Goal: Task Accomplishment & Management: Manage account settings

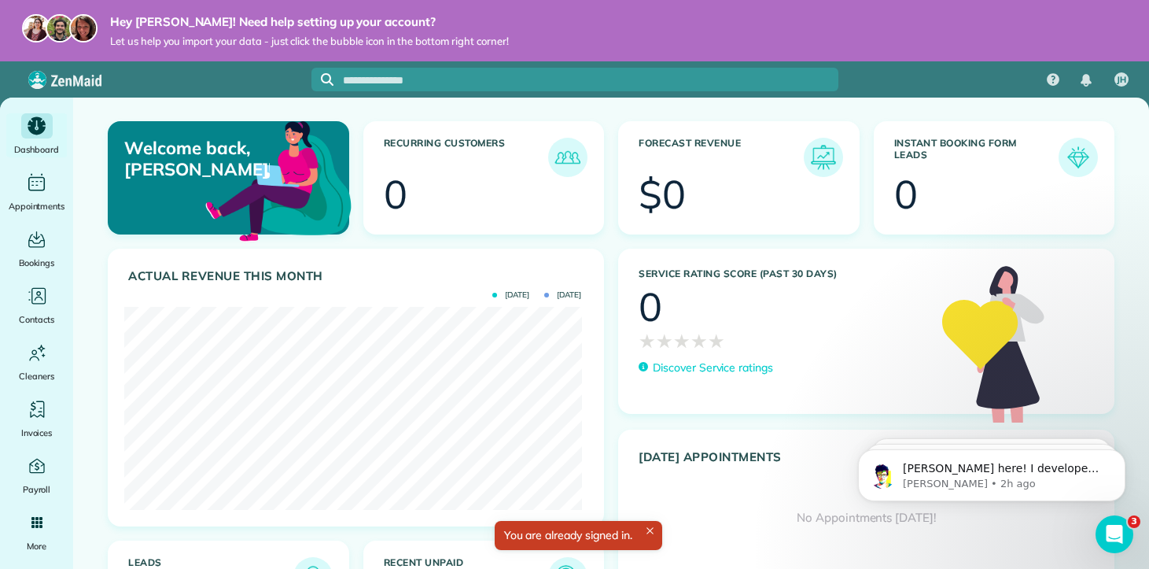
click at [650, 529] on div "No Appointments today!" at bounding box center [866, 517] width 495 height 65
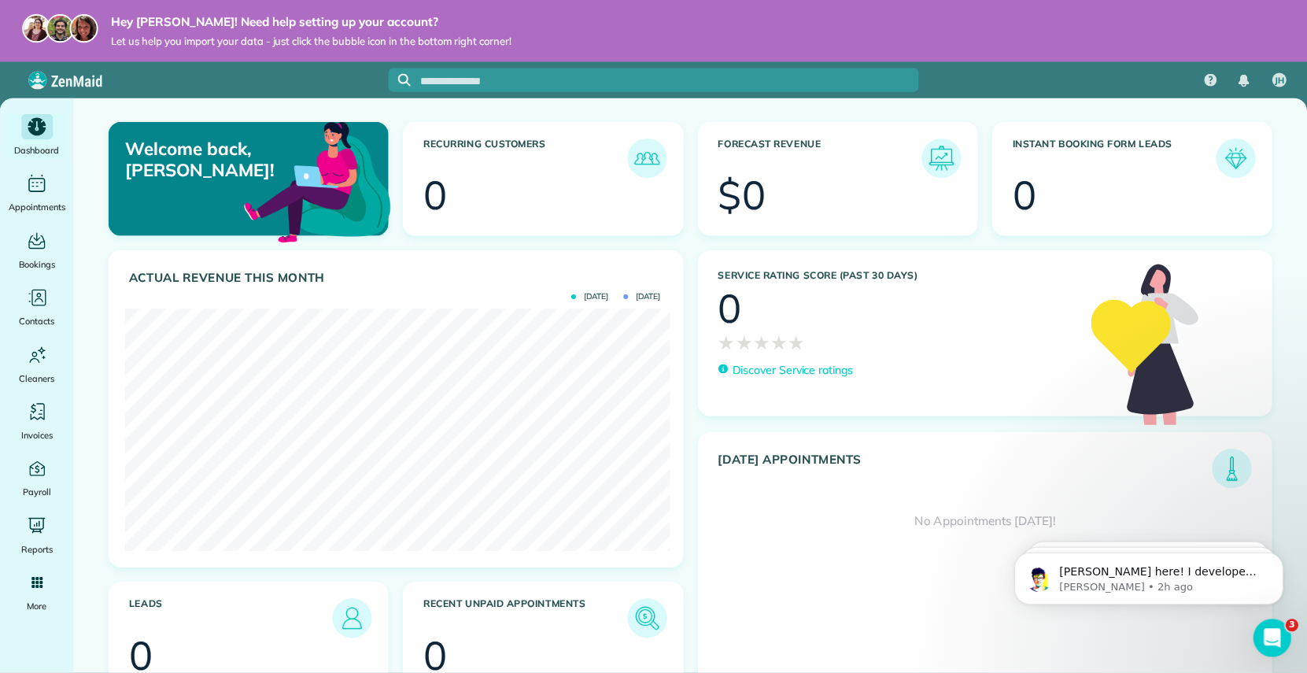
scroll to position [241, 542]
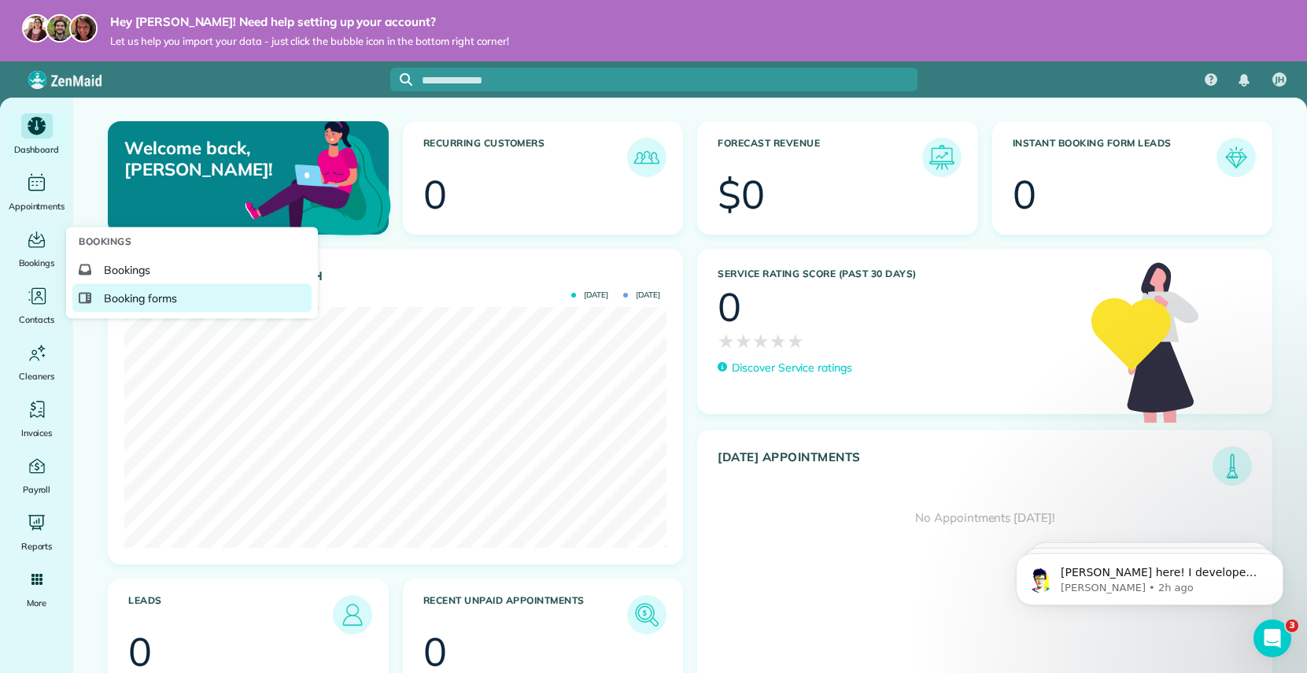
click at [131, 297] on span "Booking forms" at bounding box center [140, 298] width 73 height 16
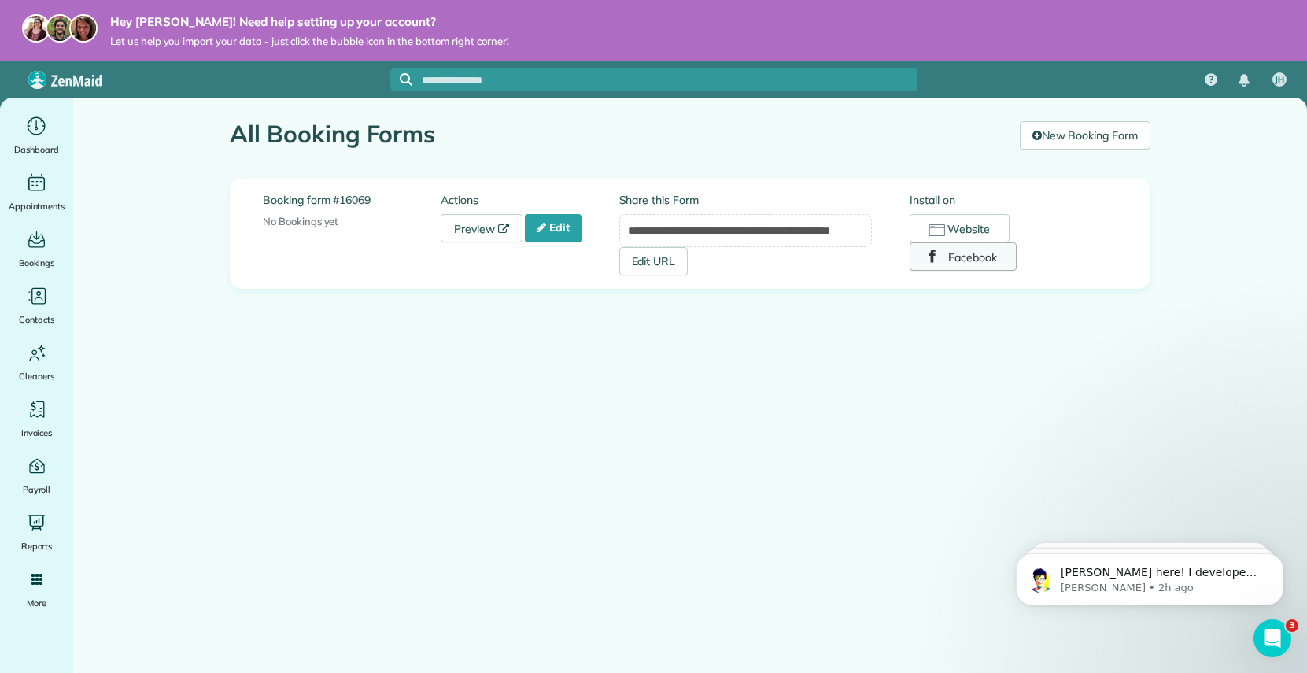
click at [968, 265] on button "Facebook" at bounding box center [962, 256] width 107 height 28
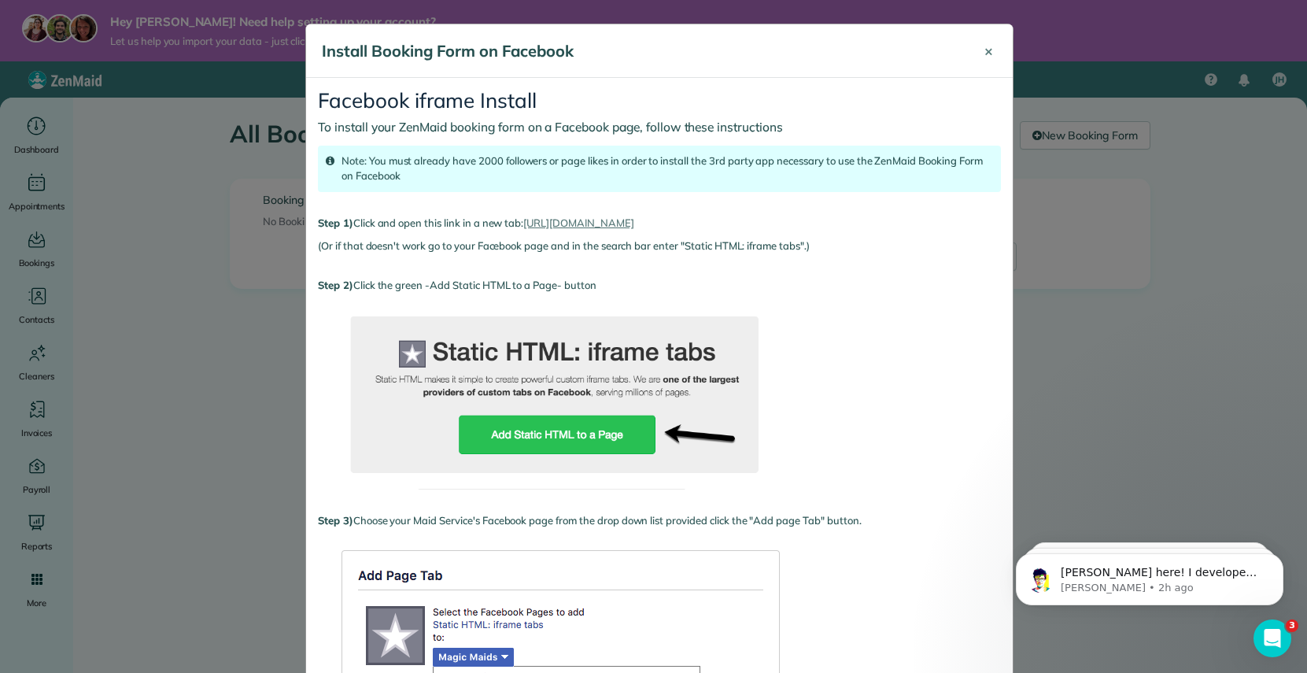
click at [984, 55] on span "×" at bounding box center [988, 51] width 9 height 18
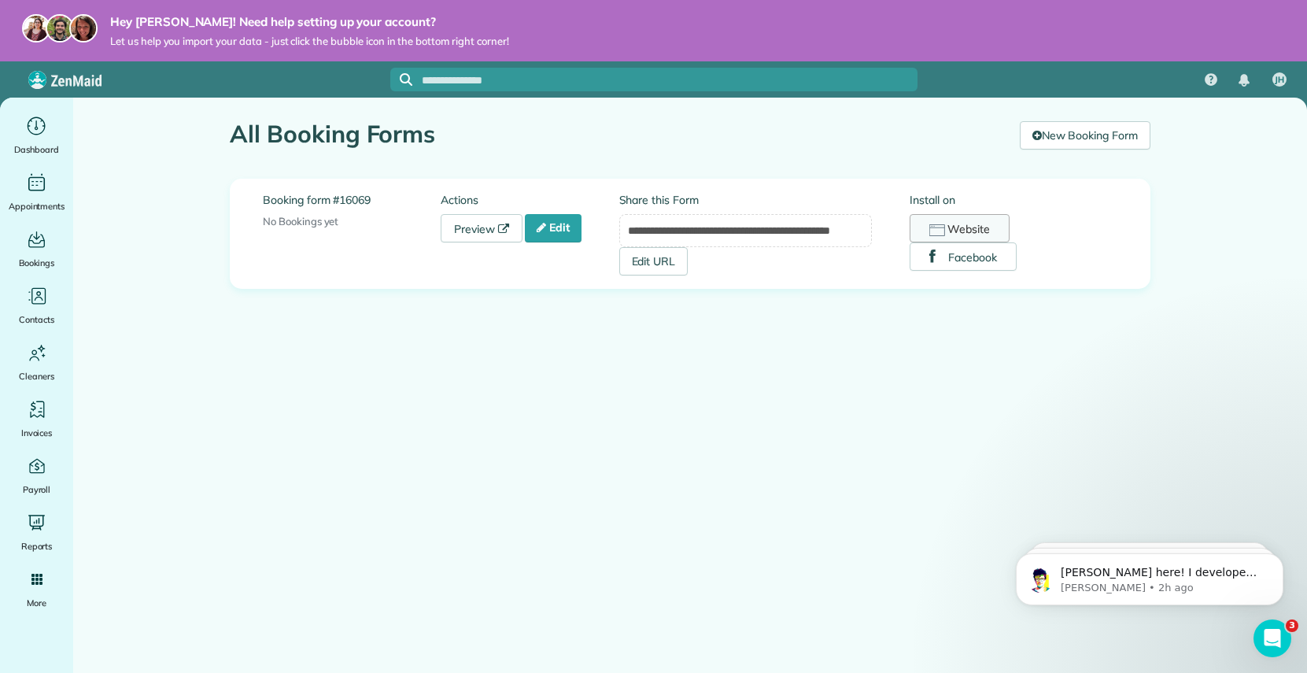
click at [954, 230] on button "Website" at bounding box center [959, 228] width 100 height 28
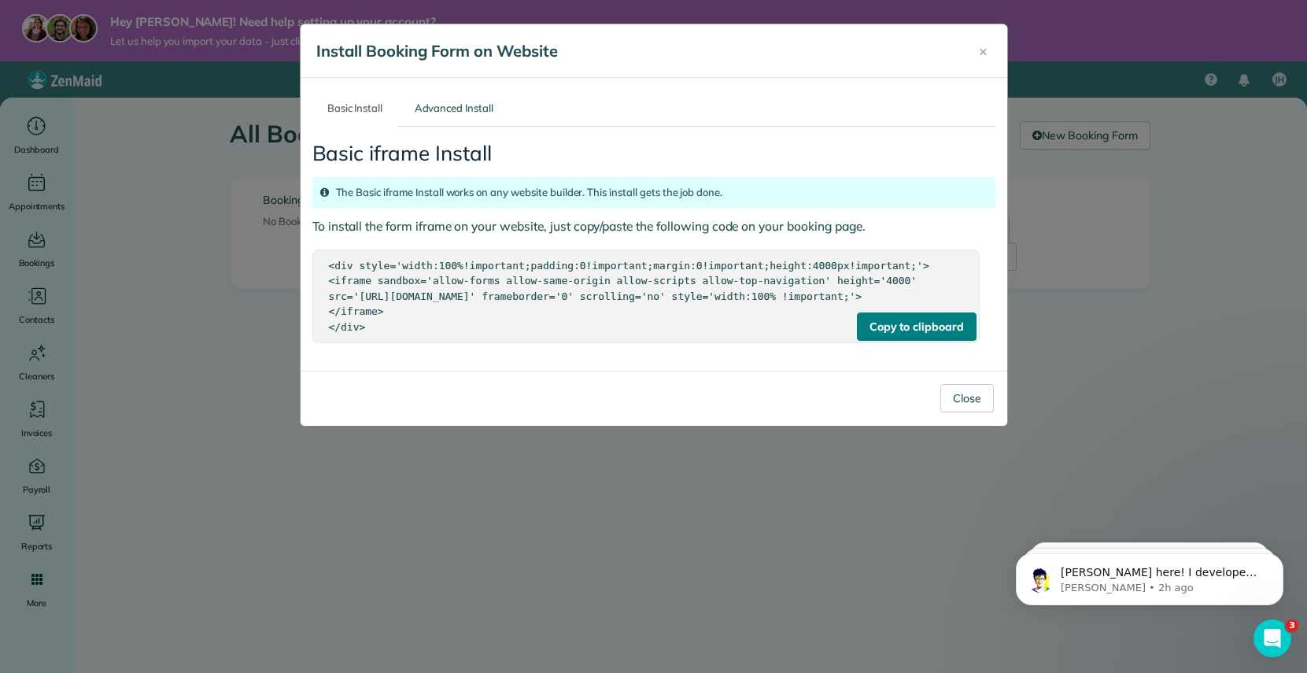
click at [923, 341] on div "Copy to clipboard" at bounding box center [917, 326] width 120 height 28
click at [897, 334] on div "Copy to clipboard" at bounding box center [917, 326] width 120 height 28
click at [456, 335] on div "<div style='width:100%!important;padding:0!important;margin:0!important;height:…" at bounding box center [646, 296] width 634 height 77
drag, startPoint x: 417, startPoint y: 342, endPoint x: 330, endPoint y: 267, distance: 114.9
click at [330, 267] on div "<div style='width:100%!important;padding:0!important;margin:0!important;height:…" at bounding box center [646, 296] width 634 height 77
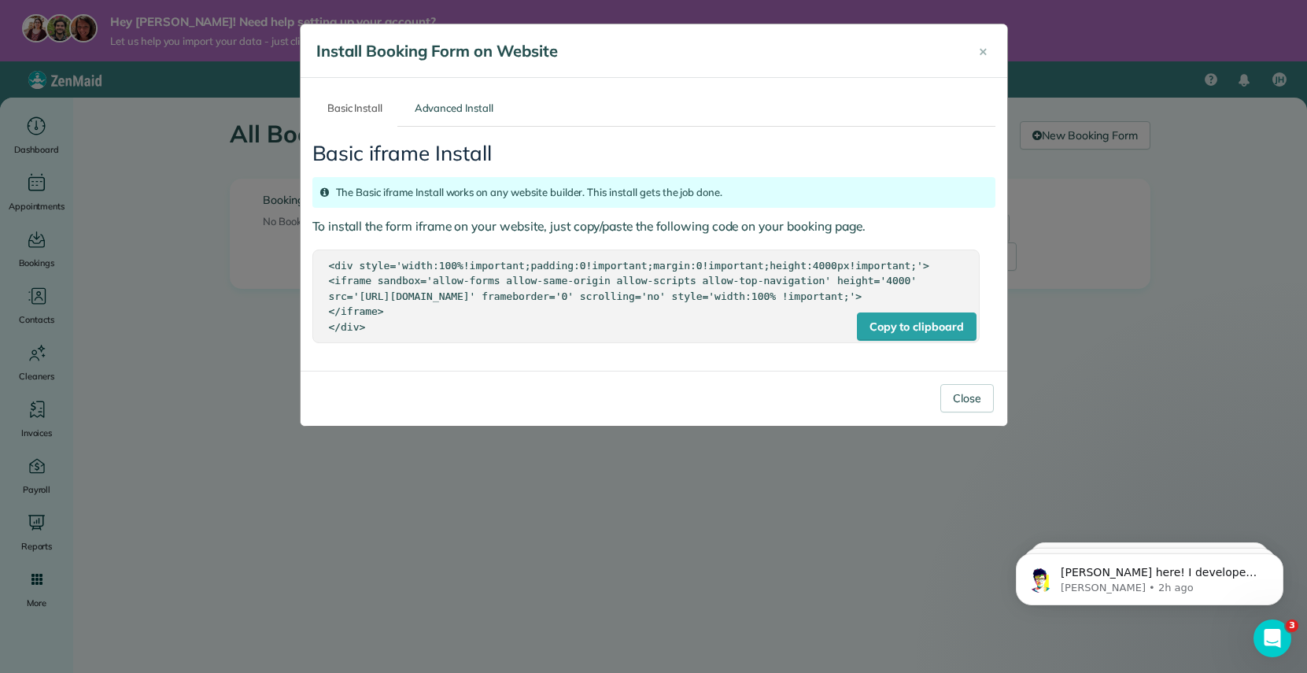
click at [762, 335] on div "<div style='width:100%!important;padding:0!important;margin:0!important;height:…" at bounding box center [646, 296] width 634 height 77
click at [881, 338] on div "Copy to clipboard" at bounding box center [917, 326] width 120 height 28
click at [437, 103] on link "Advanced Install" at bounding box center [453, 108] width 109 height 37
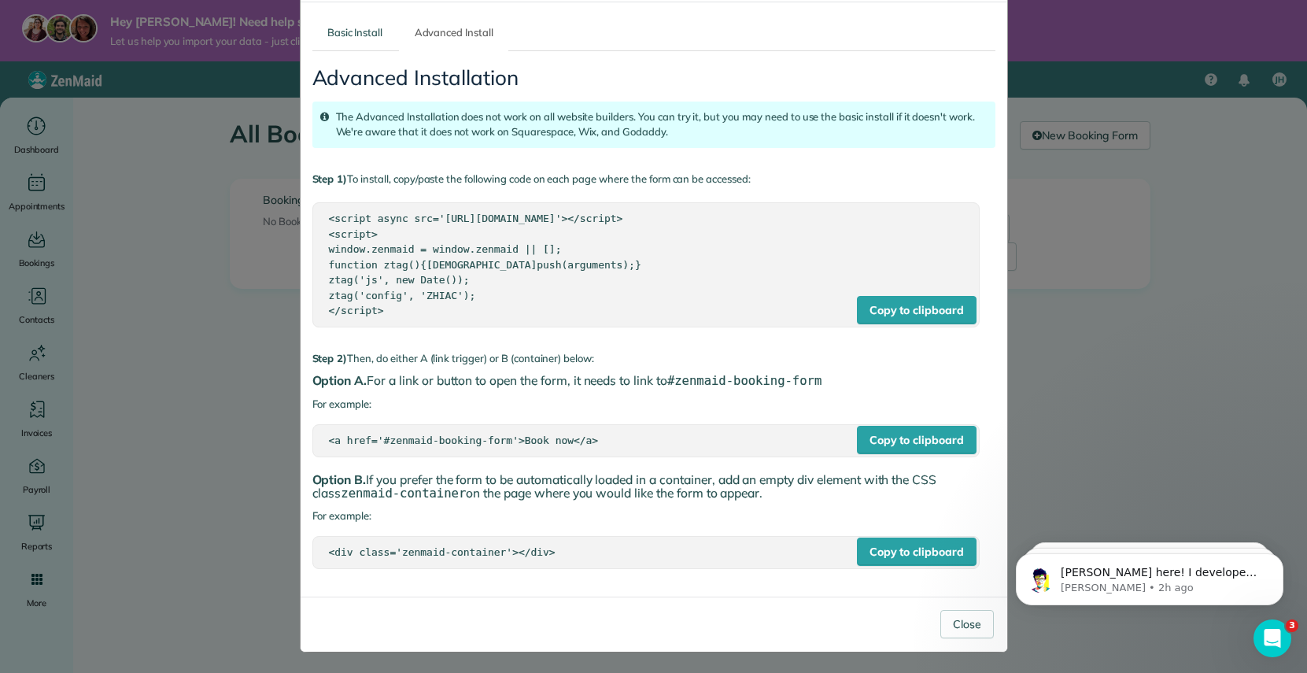
scroll to position [77, 0]
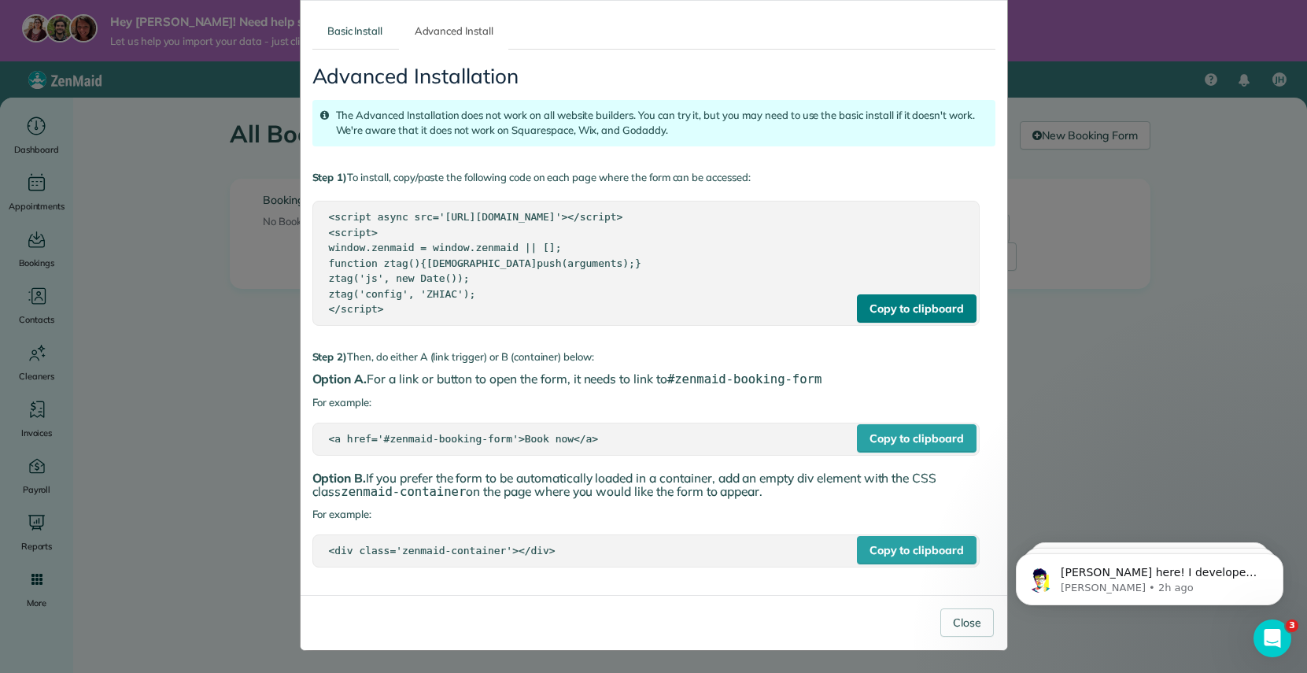
click at [884, 320] on div "Copy to clipboard" at bounding box center [917, 308] width 120 height 28
click at [916, 442] on div "Copy to clipboard" at bounding box center [917, 438] width 120 height 28
drag, startPoint x: 566, startPoint y: 549, endPoint x: 319, endPoint y: 552, distance: 246.3
click at [319, 552] on div "Copy to clipboard <div class='zenmaid-container'></div>" at bounding box center [645, 550] width 667 height 33
click at [397, 312] on div "<script async src='https://app.zenmaid.com/scripts/booking-form.js'></script> <…" at bounding box center [646, 263] width 634 height 108
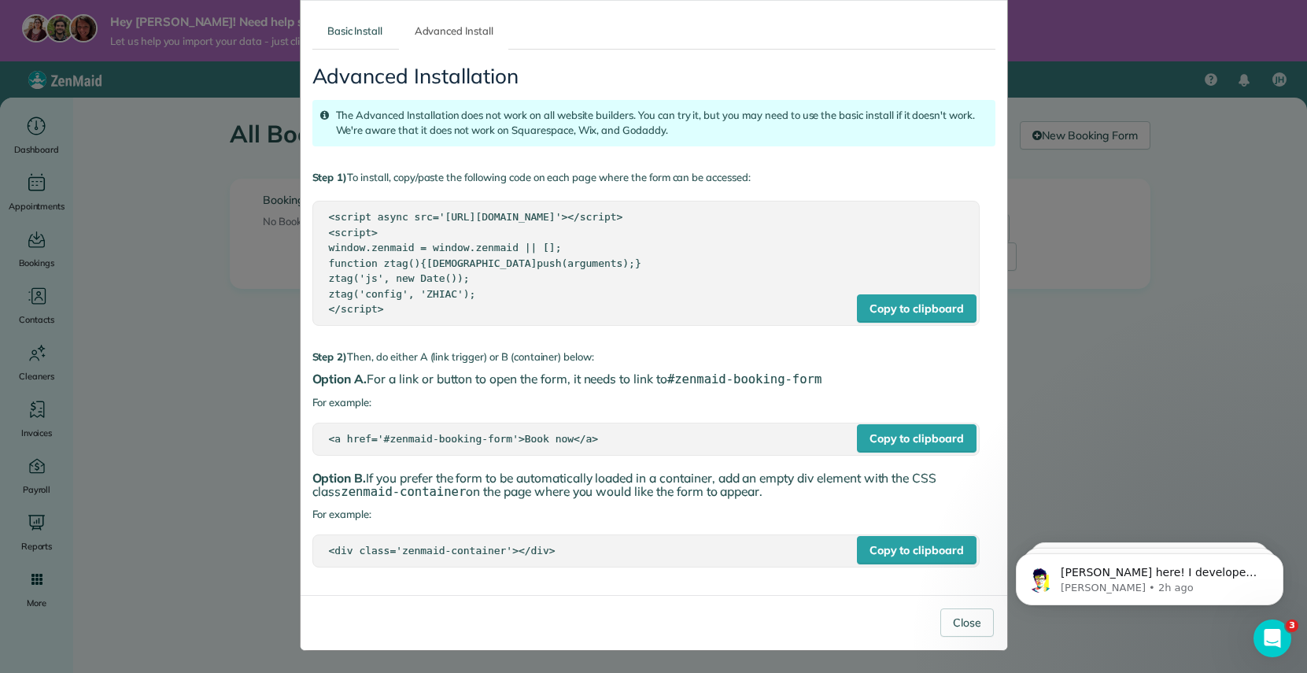
drag, startPoint x: 397, startPoint y: 312, endPoint x: 318, endPoint y: 217, distance: 124.0
click at [318, 217] on div "Copy to clipboard <script async src='https://app.zenmaid.com/scripts/booking-fo…" at bounding box center [645, 263] width 667 height 125
copy div "<script async src='https://app.zenmaid.com/scripts/booking-form.js'></script> <…"
click at [205, 318] on div "× Install Booking Form on Website Basic Install Advanced Install Basic iframe I…" at bounding box center [653, 336] width 1307 height 673
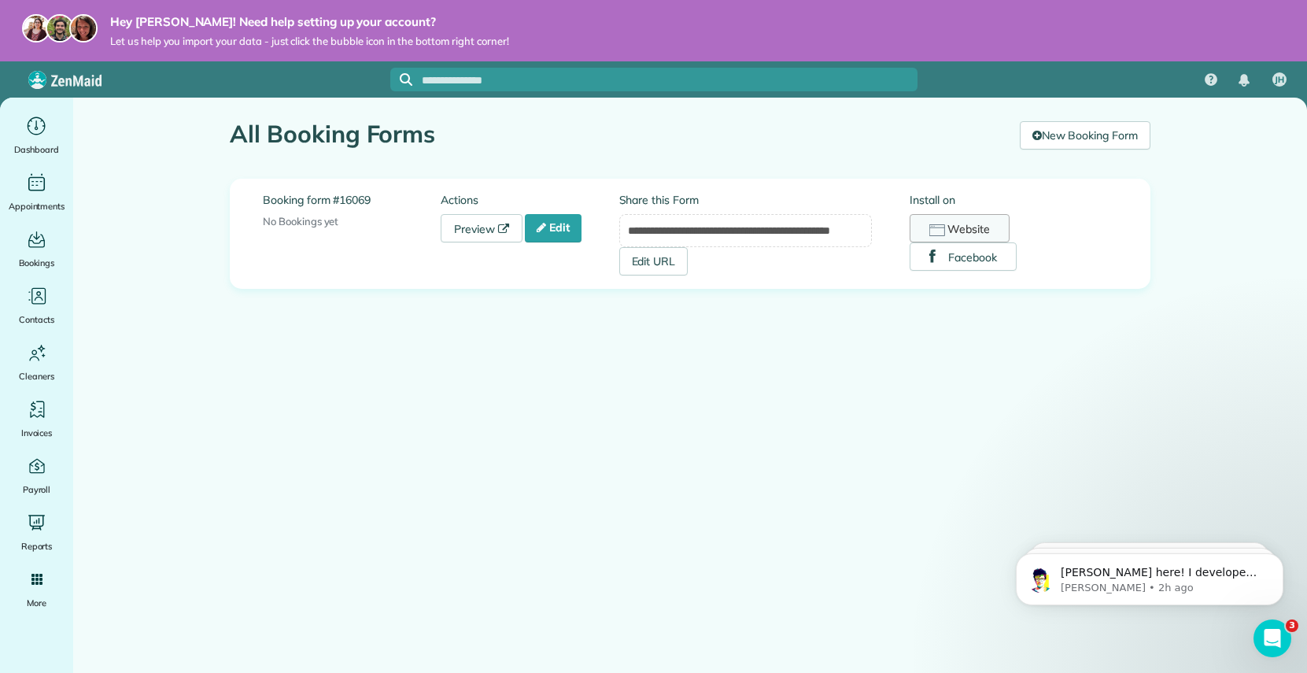
click at [968, 223] on button "Website" at bounding box center [959, 228] width 100 height 28
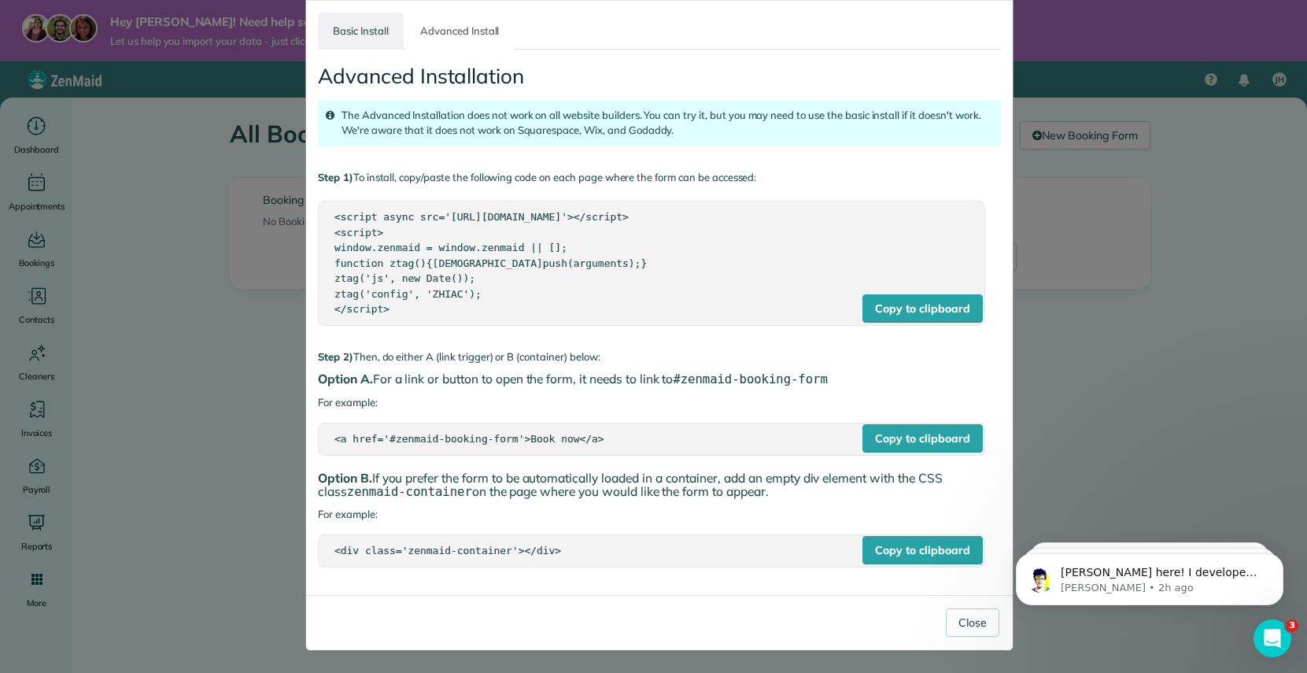
click at [331, 37] on link "Basic Install" at bounding box center [361, 31] width 86 height 37
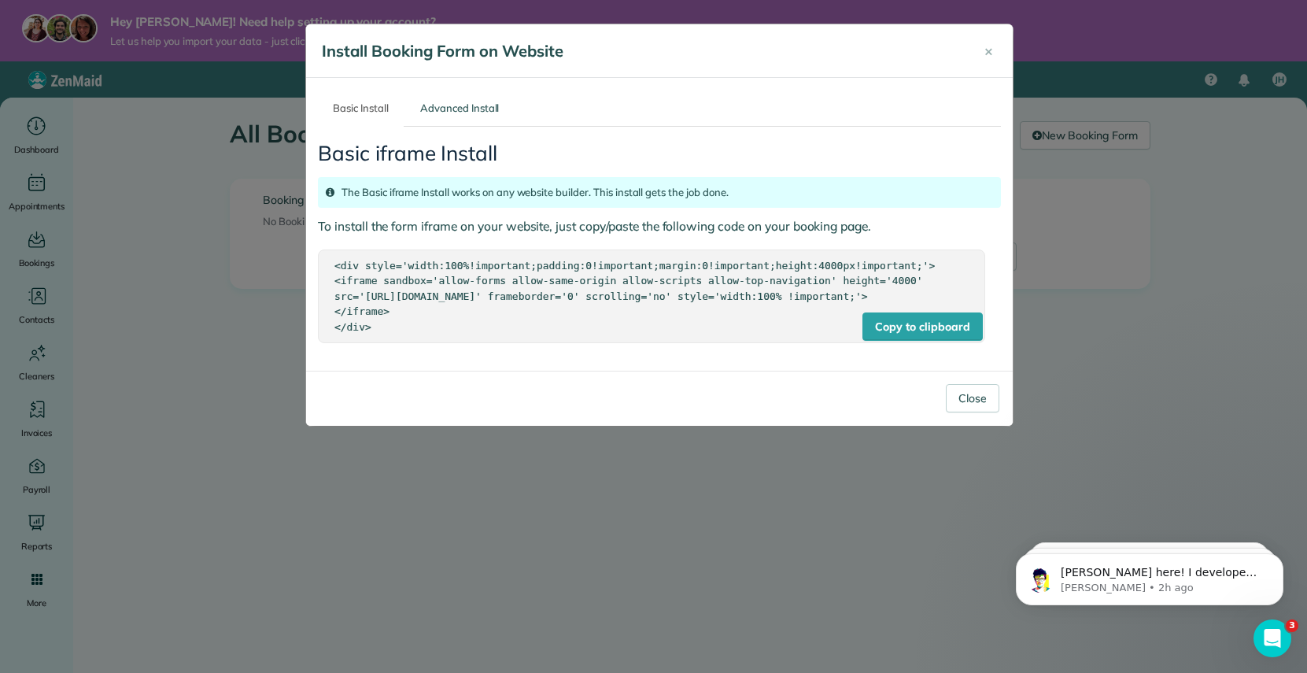
scroll to position [0, 0]
drag, startPoint x: 382, startPoint y: 343, endPoint x: 364, endPoint y: 271, distance: 74.4
click at [333, 256] on div "Copy to clipboard <div style='width:100%!important;padding:0!important;margin:0…" at bounding box center [651, 296] width 667 height 94
copy div "<div style='width:100%!important;padding:0!important;margin:0!important;height:…"
click at [991, 49] on span "×" at bounding box center [988, 51] width 9 height 18
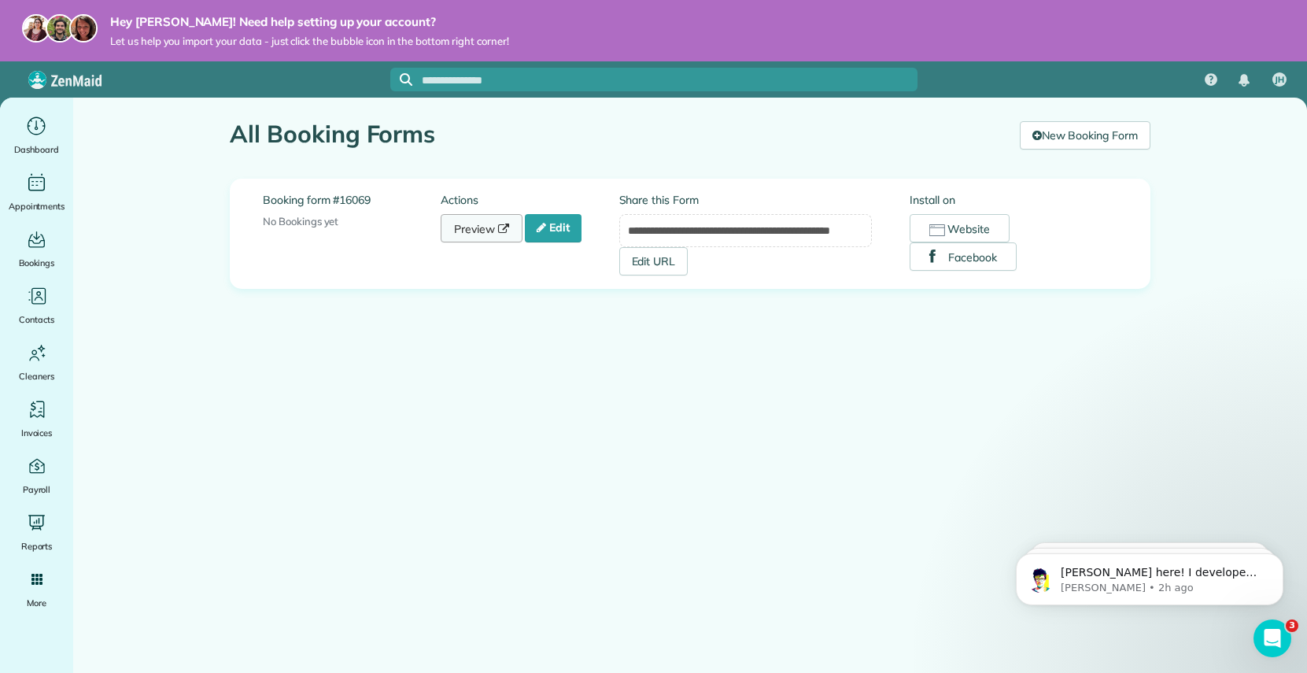
click at [459, 223] on link "Preview" at bounding box center [482, 228] width 82 height 28
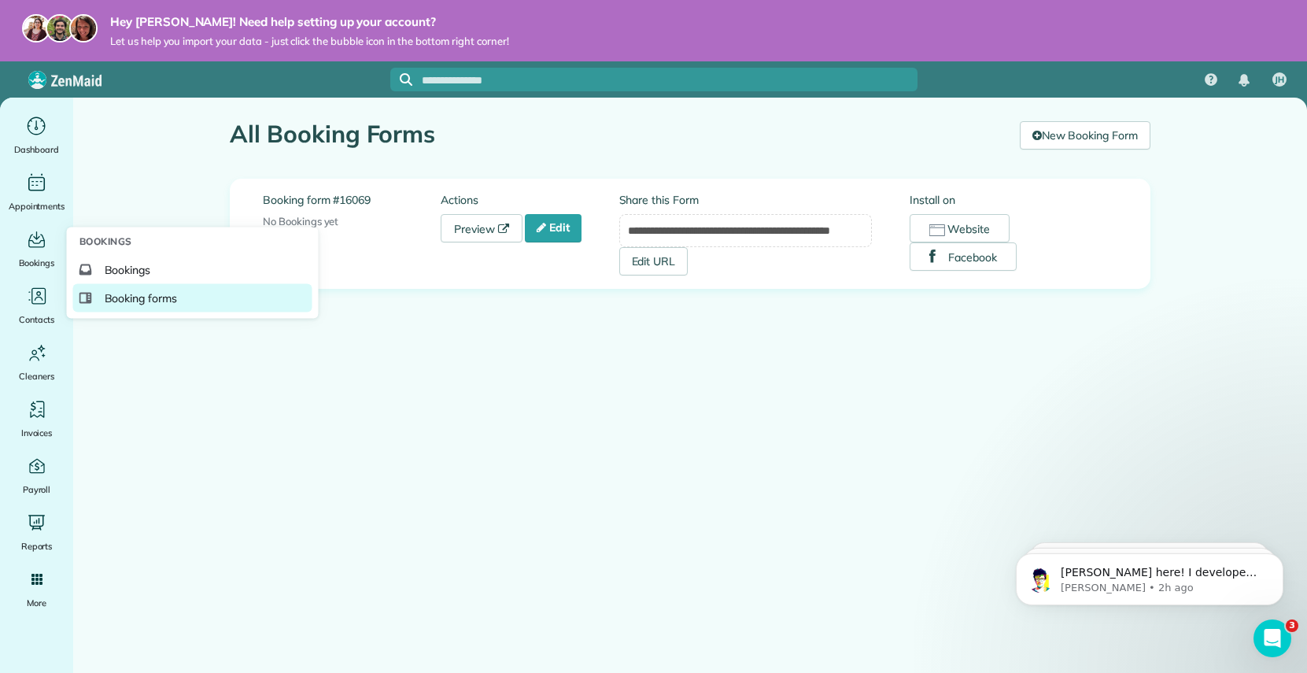
click at [106, 301] on span "Booking forms" at bounding box center [141, 298] width 73 height 16
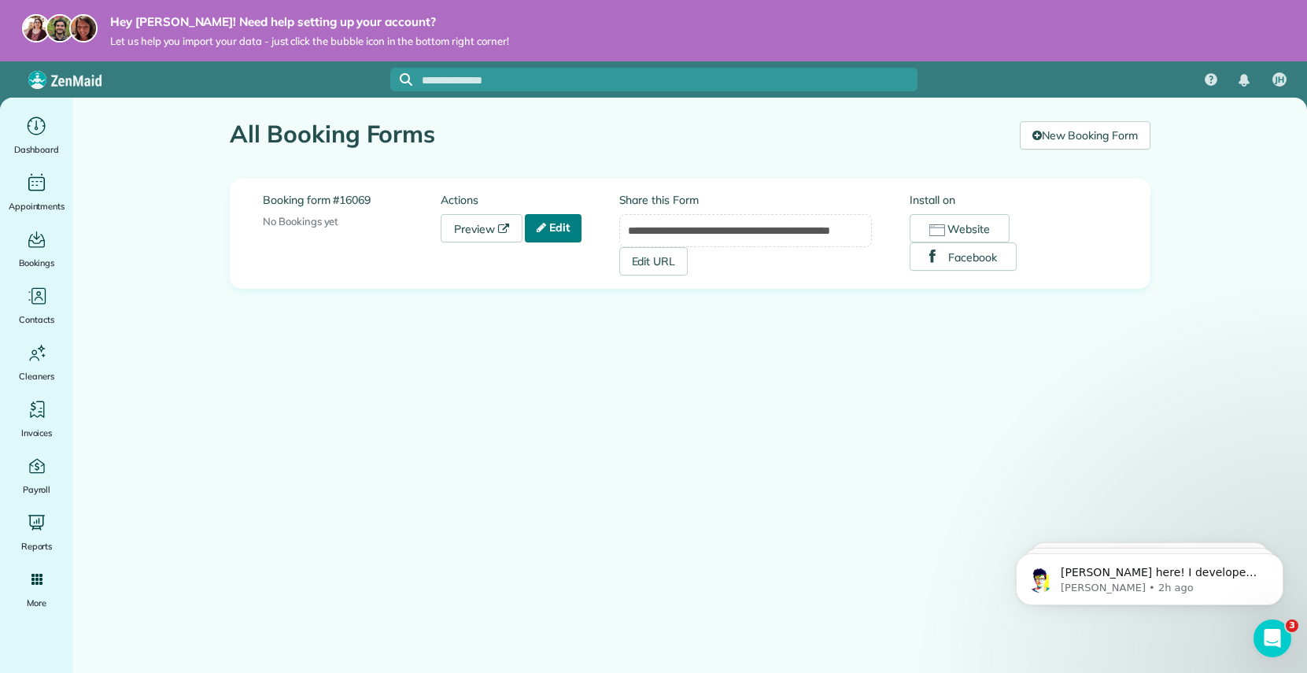
click at [550, 228] on link "Edit" at bounding box center [553, 228] width 57 height 28
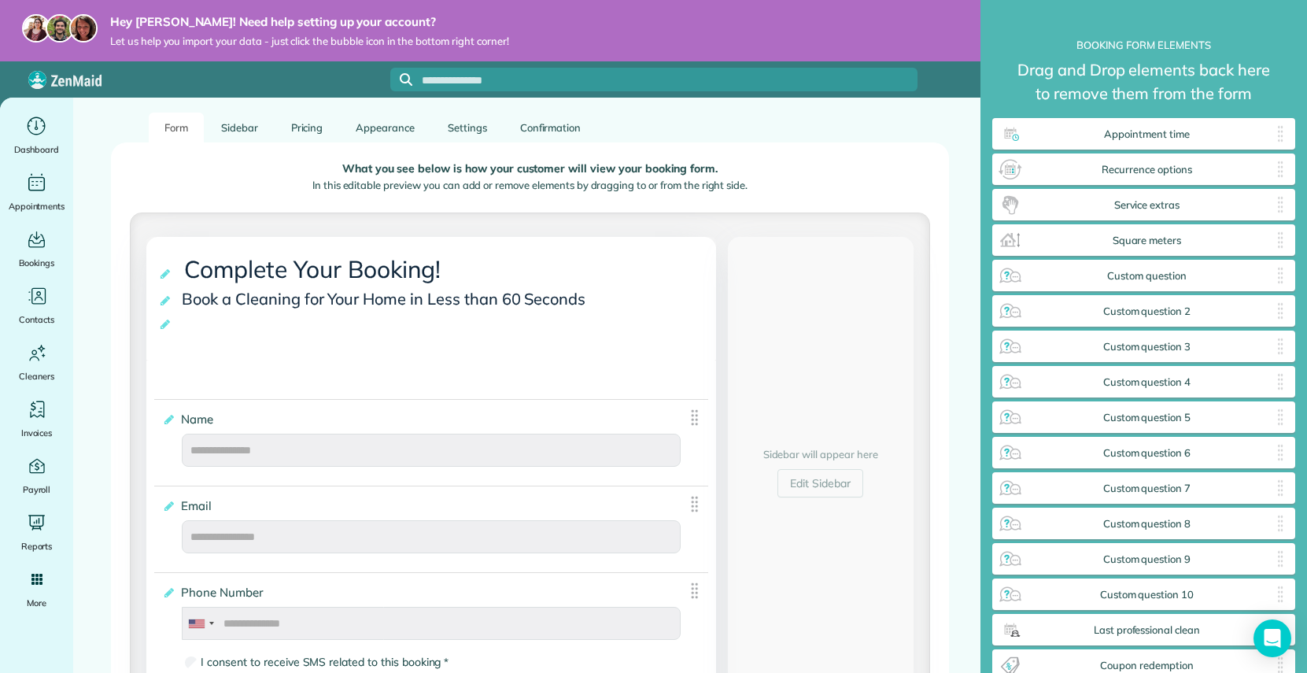
scroll to position [161, 0]
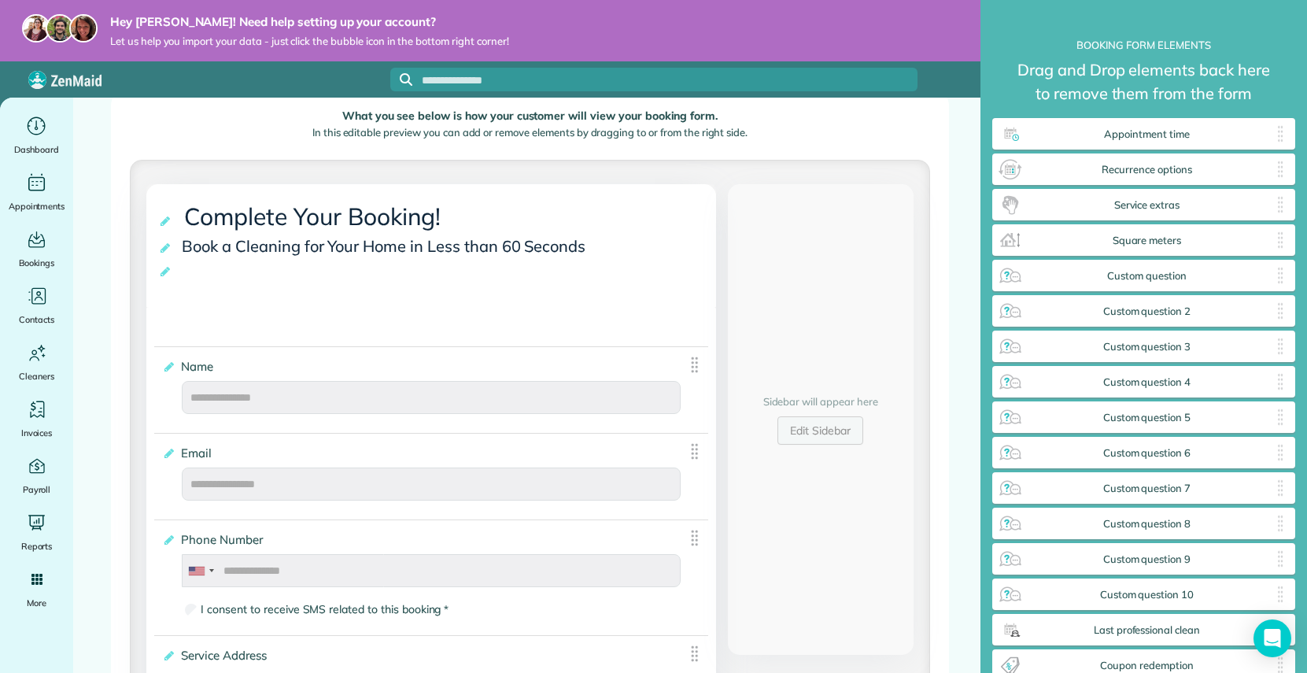
click at [818, 433] on link "Edit Sidebar" at bounding box center [820, 430] width 86 height 28
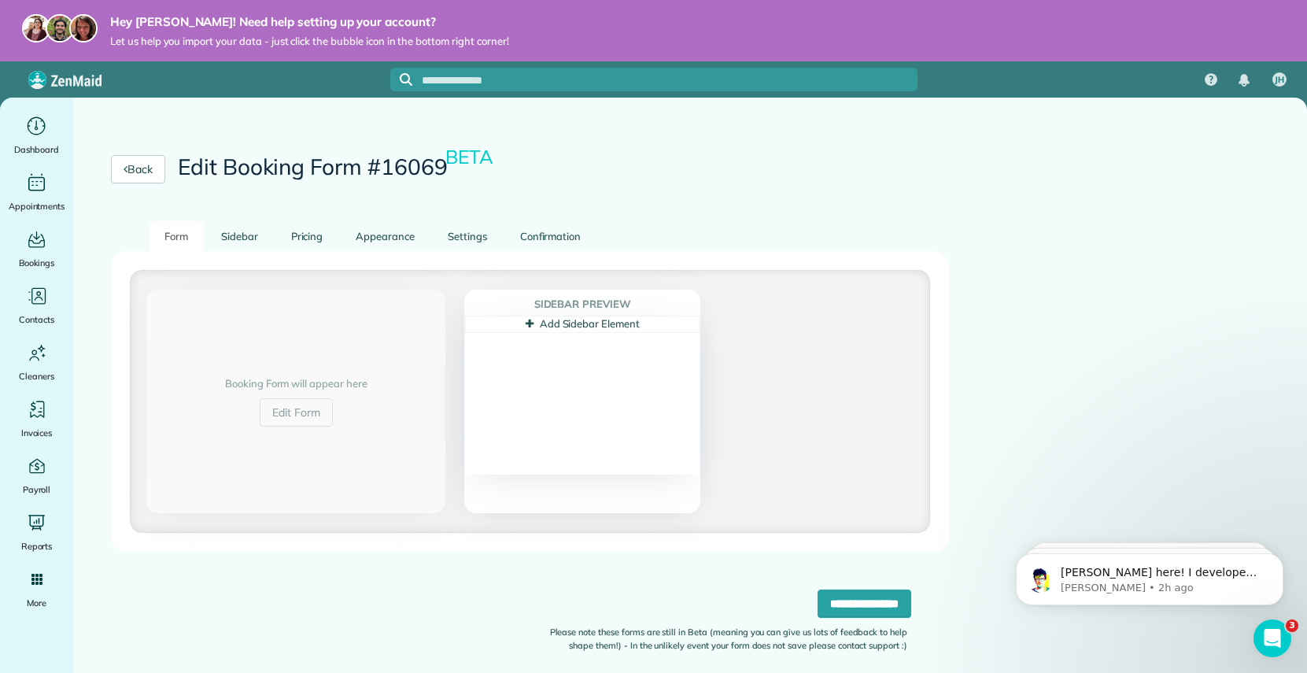
scroll to position [0, 0]
click at [557, 323] on link "Add Sidebar Element" at bounding box center [583, 323] width 114 height 13
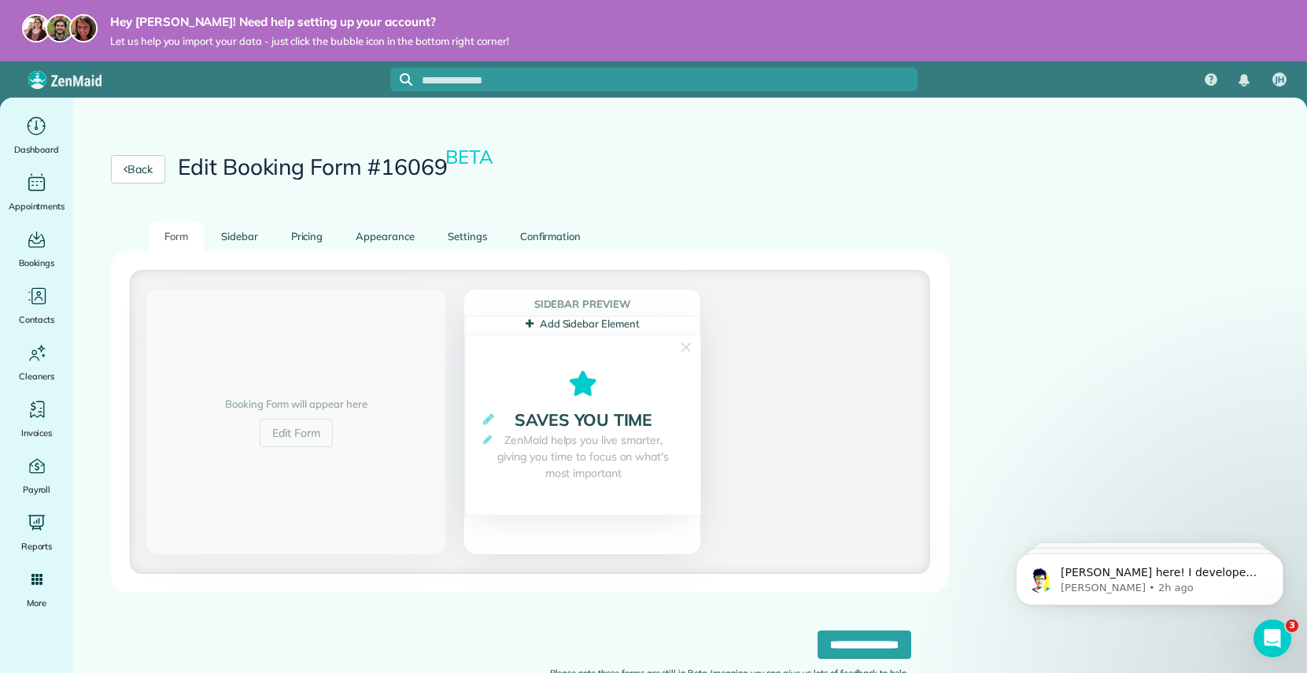
scroll to position [5, 0]
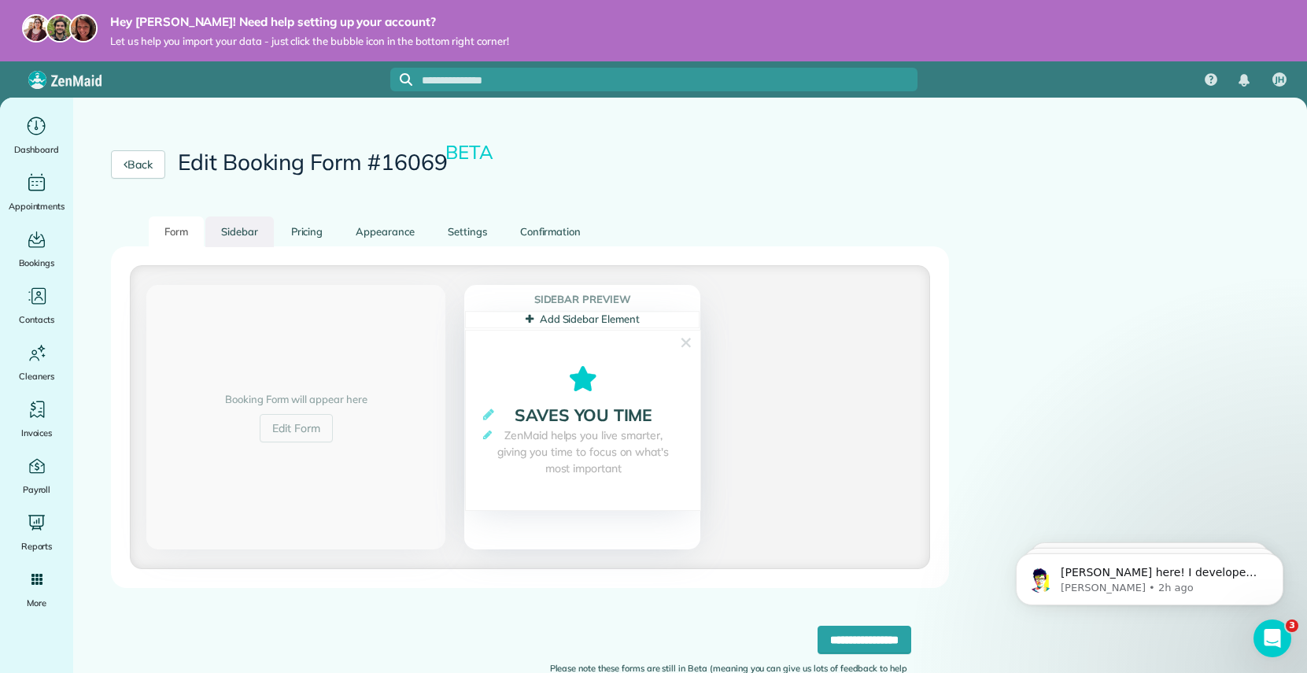
click at [227, 234] on link "Sidebar" at bounding box center [239, 231] width 68 height 31
click at [690, 341] on link "✕" at bounding box center [686, 342] width 14 height 25
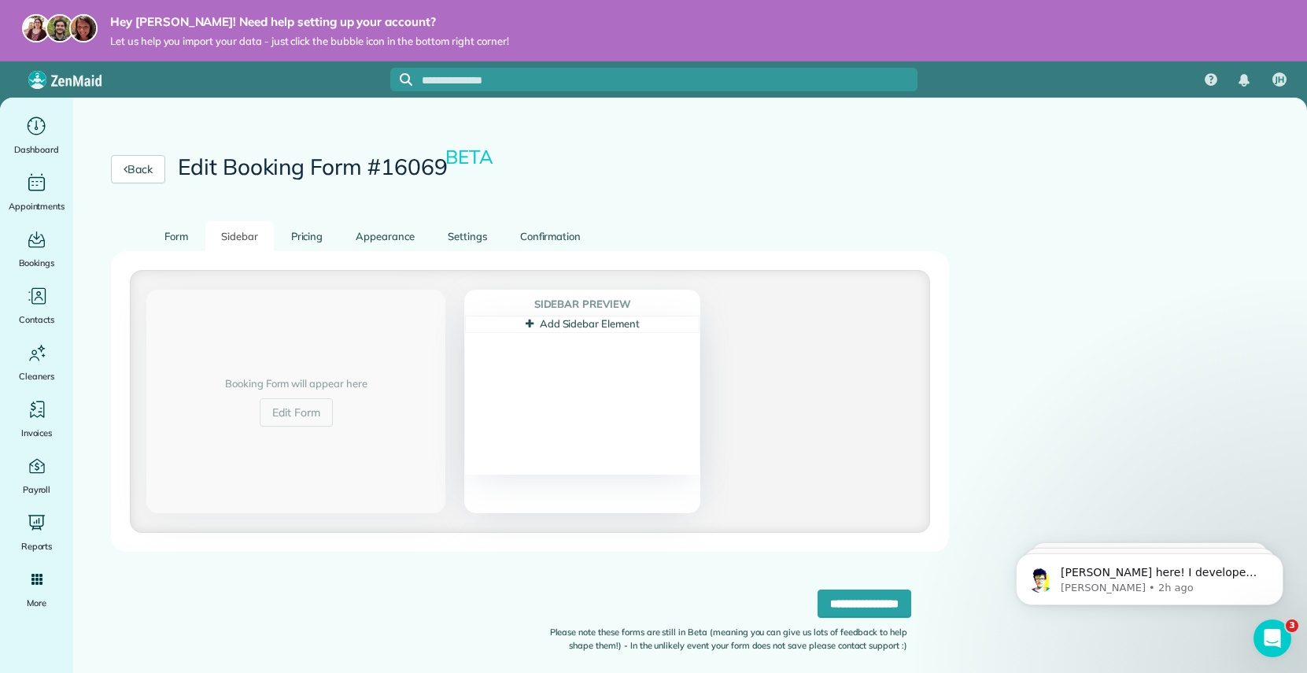
scroll to position [0, 0]
click at [286, 242] on link "Pricing" at bounding box center [307, 236] width 64 height 31
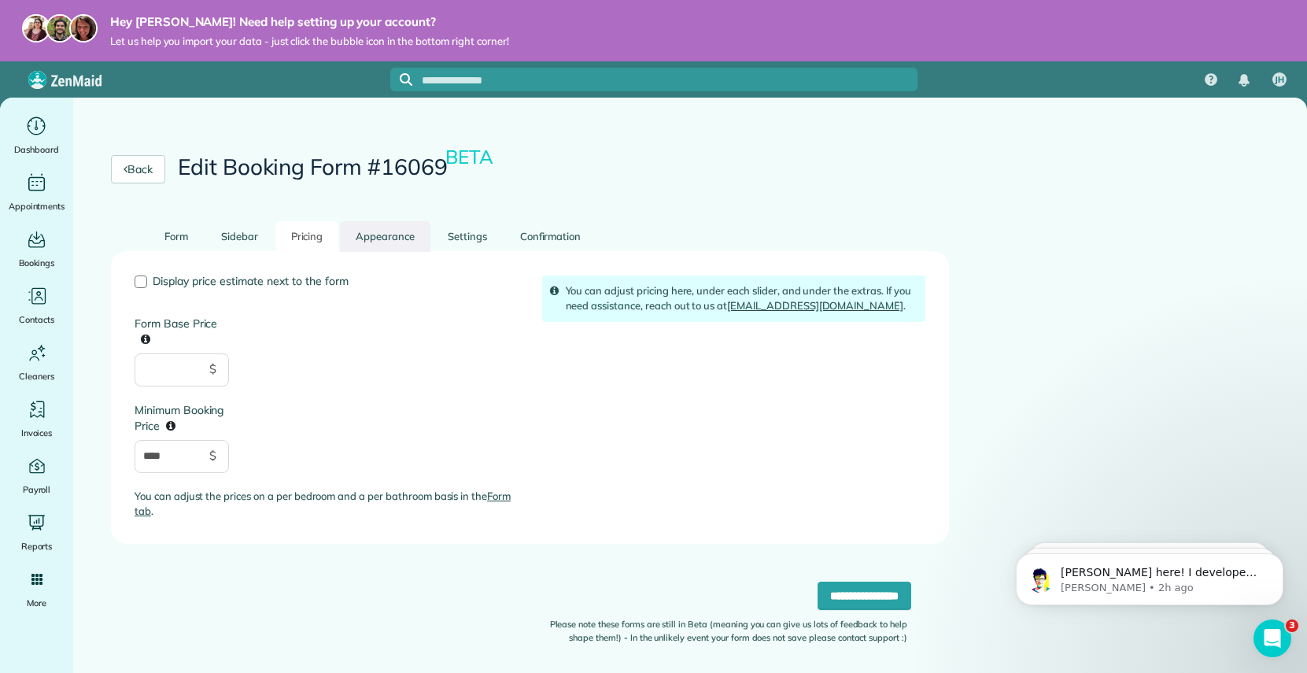
click at [393, 235] on link "Appearance" at bounding box center [385, 236] width 90 height 31
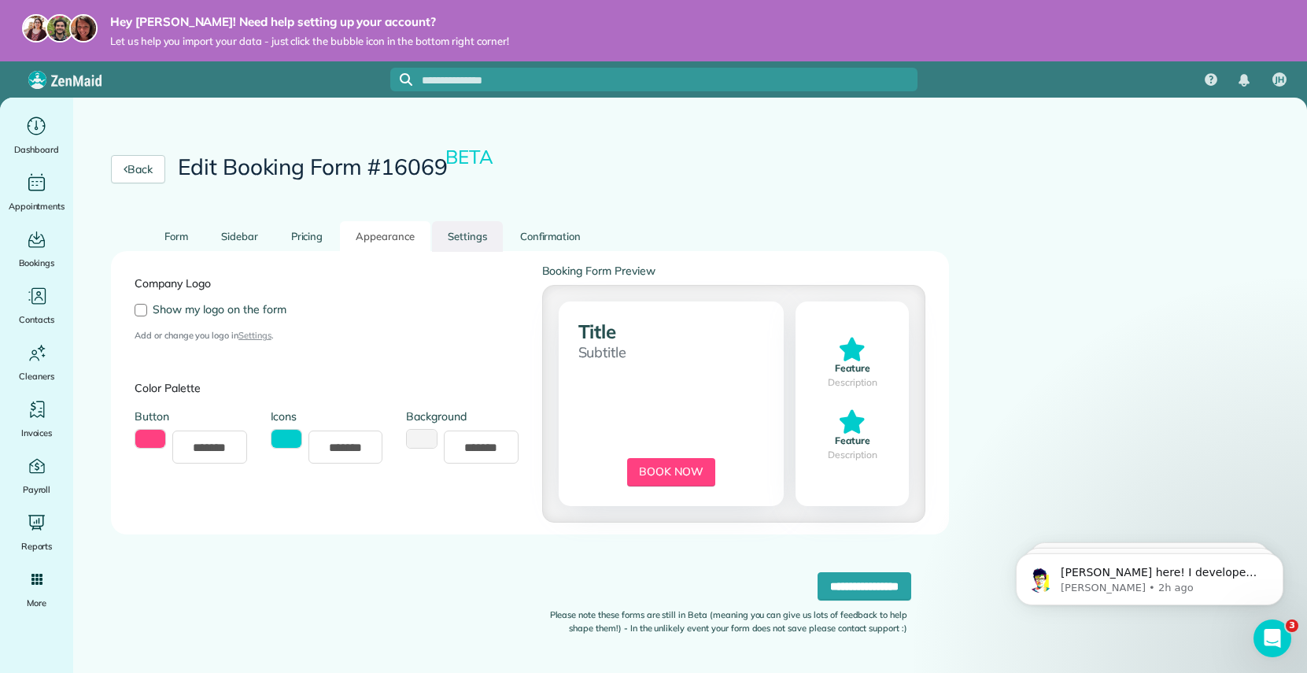
click at [459, 230] on link "Settings" at bounding box center [467, 236] width 71 height 31
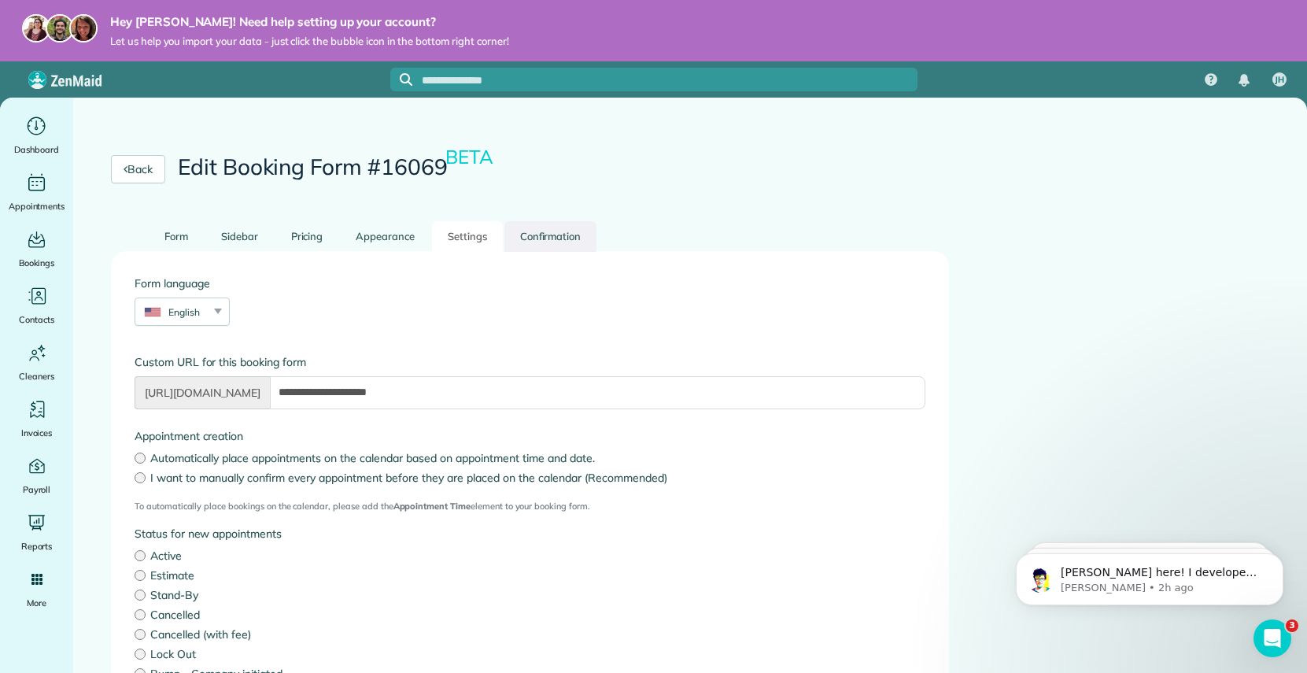
click at [520, 234] on link "Confirmation" at bounding box center [550, 236] width 93 height 31
